Goal: Information Seeking & Learning: Learn about a topic

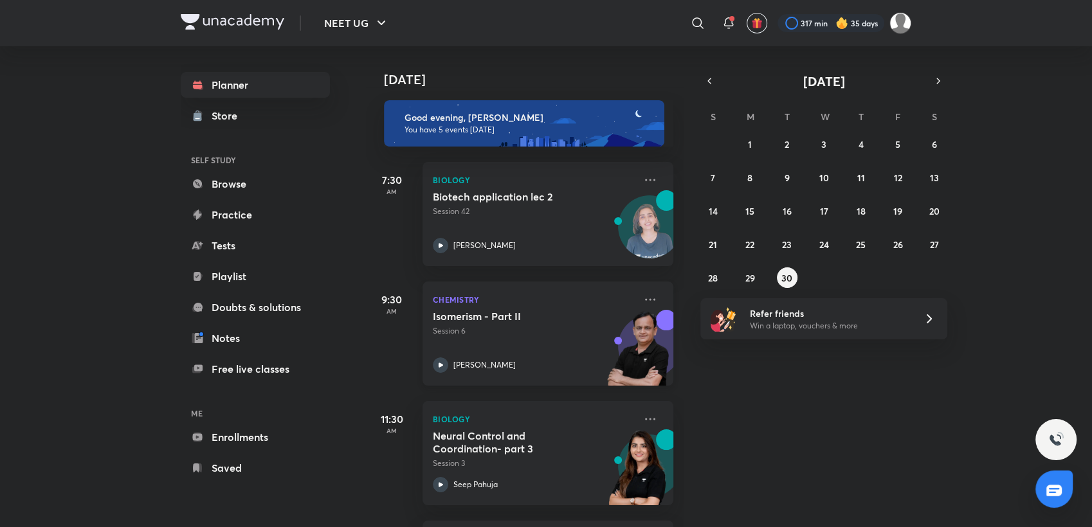
click at [585, 365] on div "[PERSON_NAME]" at bounding box center [534, 365] width 202 height 15
